Goal: Navigation & Orientation: Find specific page/section

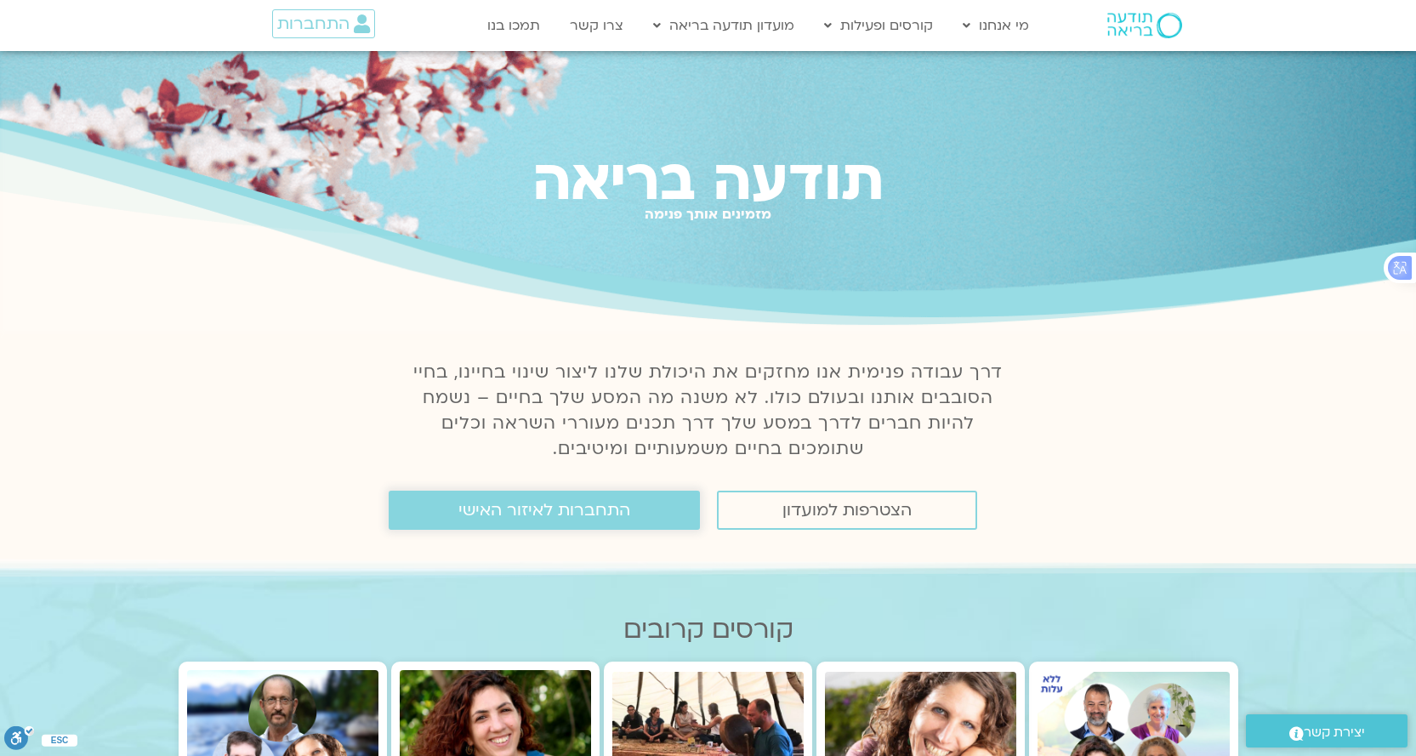
click at [617, 517] on span "התחברות לאיזור האישי" at bounding box center [544, 510] width 172 height 19
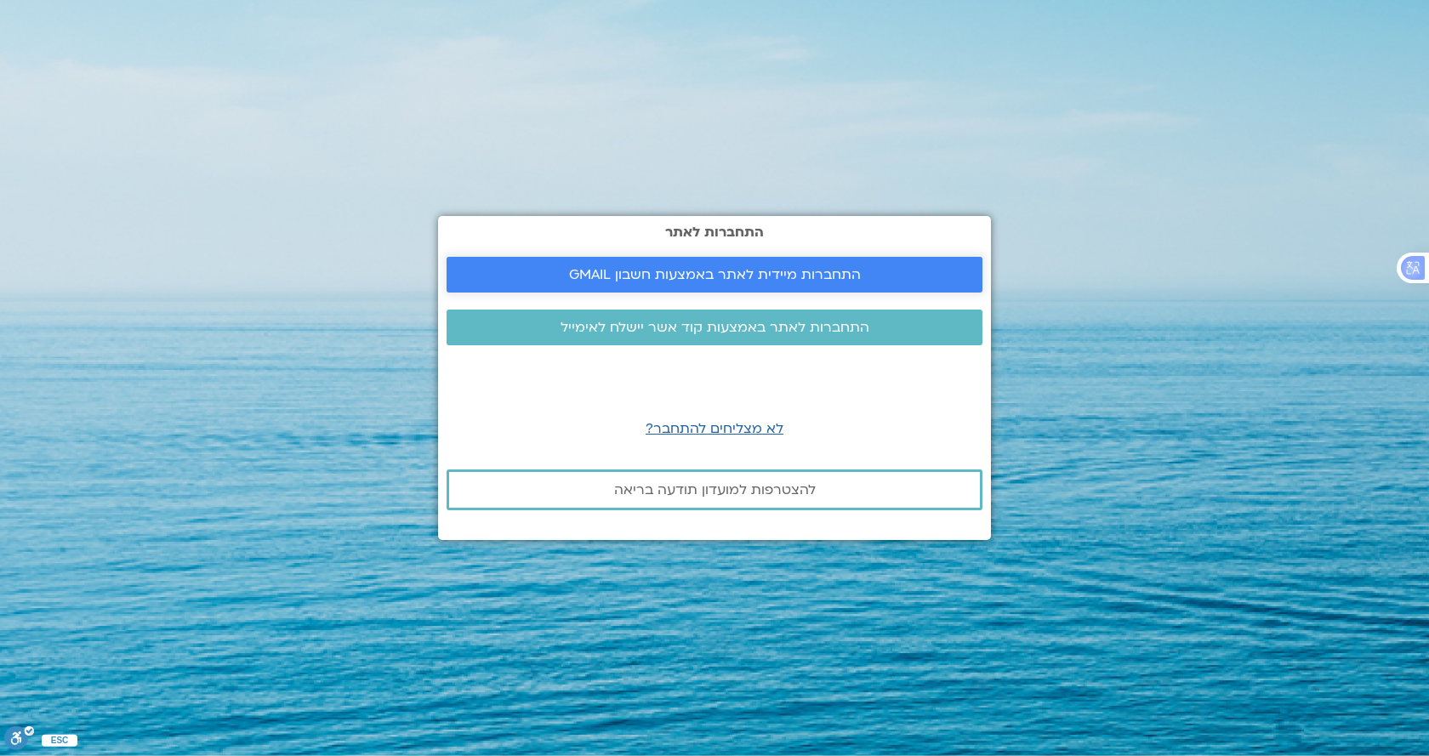
click at [754, 278] on span "התחברות מיידית לאתר באמצעות חשבון GMAIL" at bounding box center [715, 274] width 292 height 15
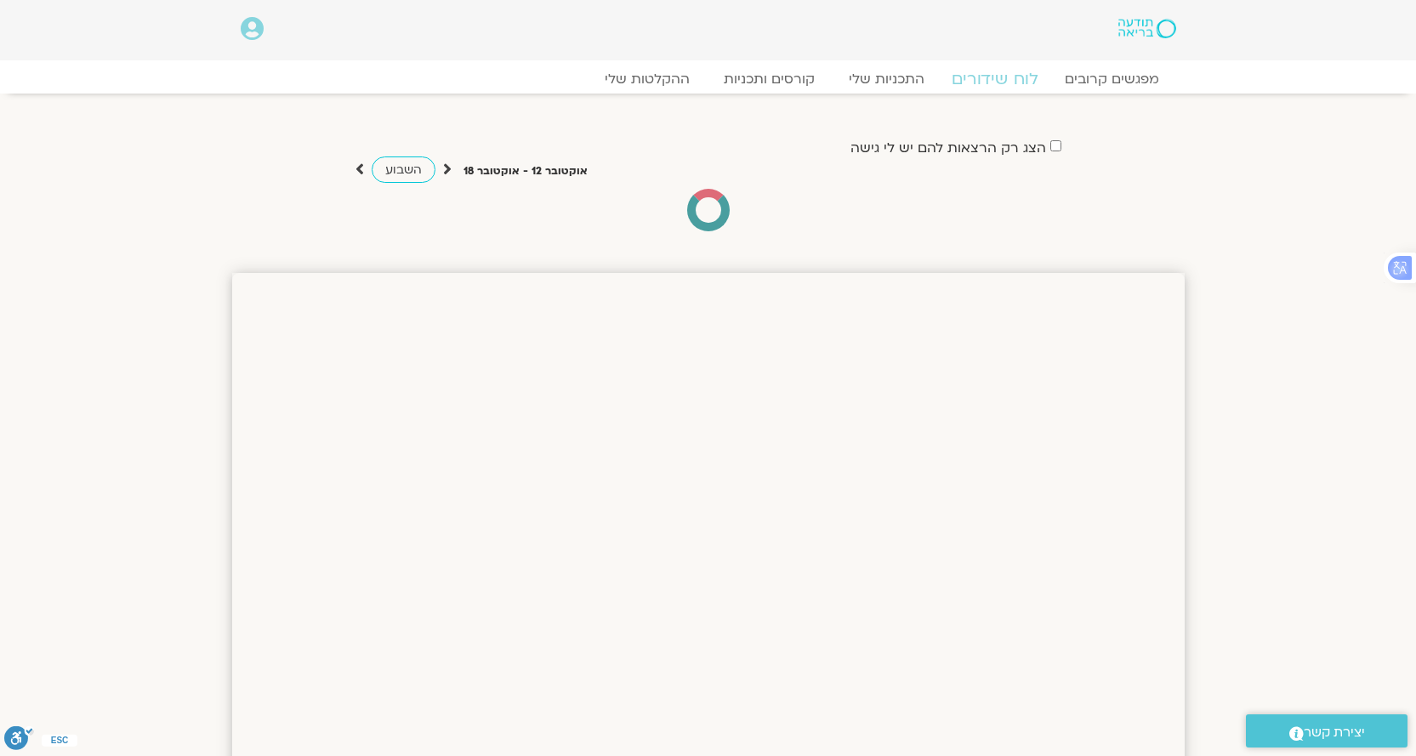
click at [999, 77] on link "לוח שידורים" at bounding box center [994, 79] width 128 height 20
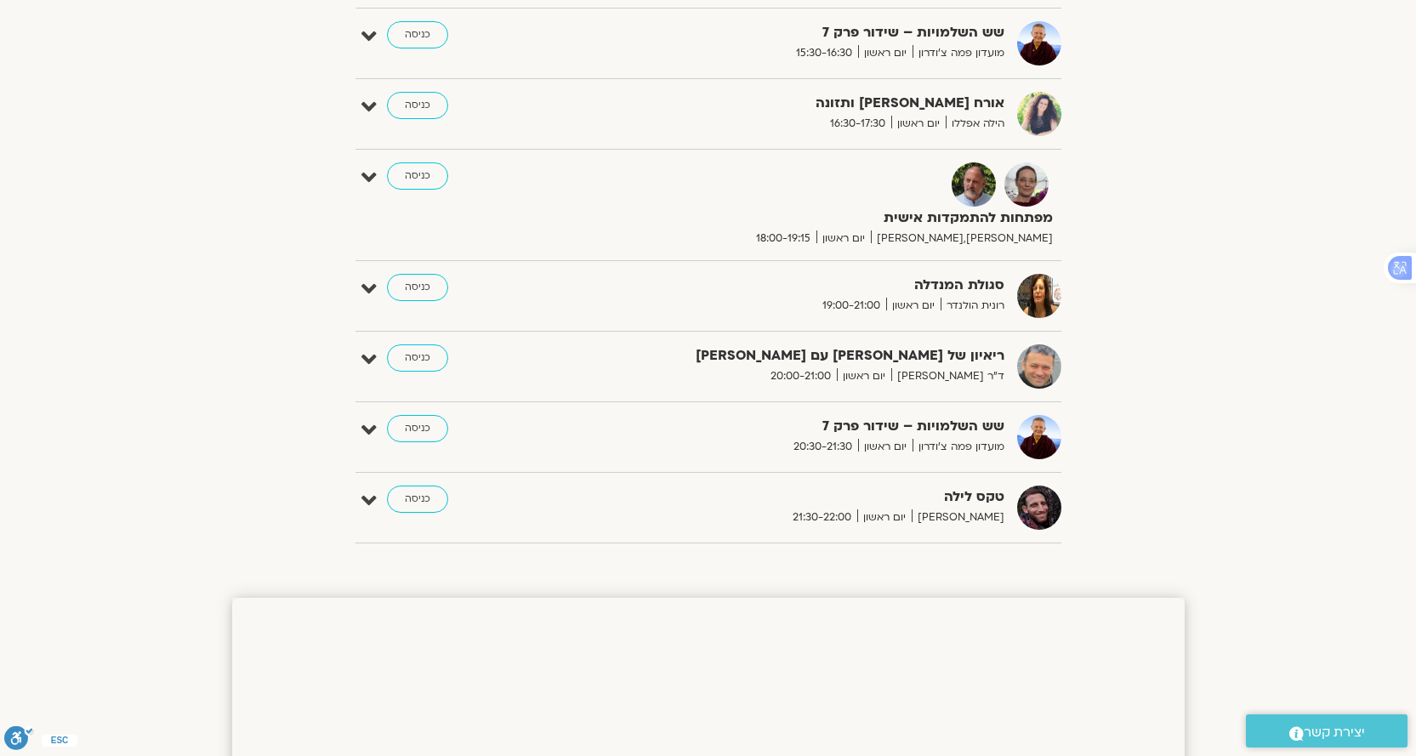
scroll to position [1021, 0]
